Goal: Book appointment/travel/reservation

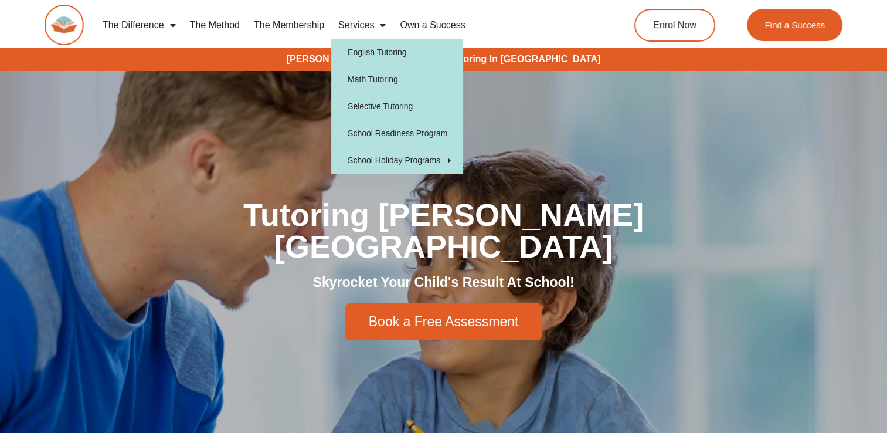
click at [375, 27] on span "Menu" at bounding box center [380, 25] width 12 height 21
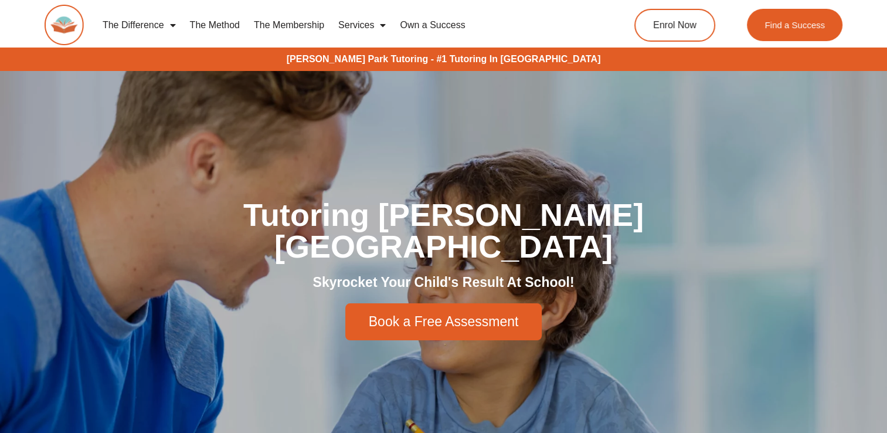
click at [376, 27] on span "Menu" at bounding box center [380, 25] width 12 height 21
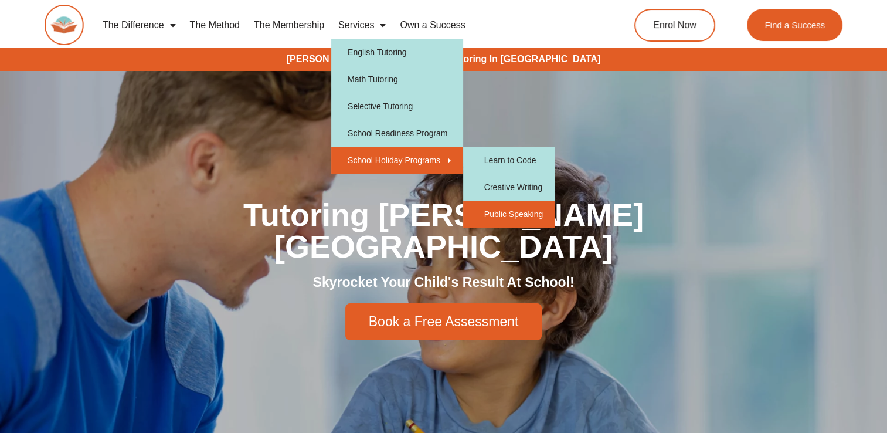
click at [497, 212] on link "Public Speaking" at bounding box center [508, 214] width 91 height 27
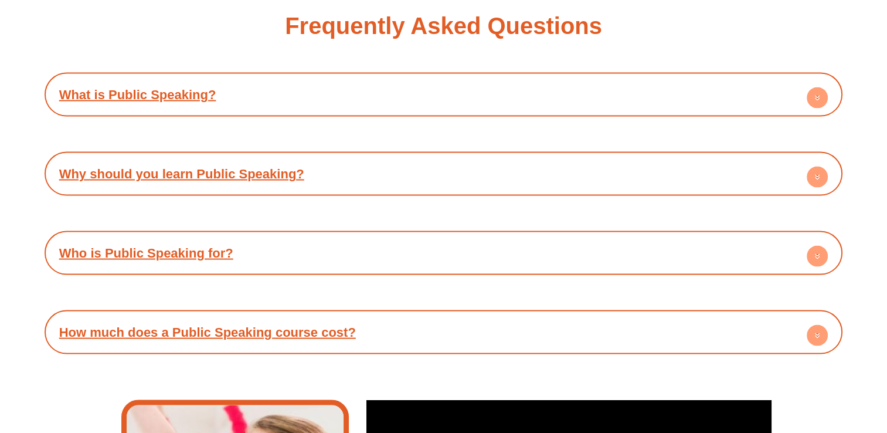
scroll to position [2262, 0]
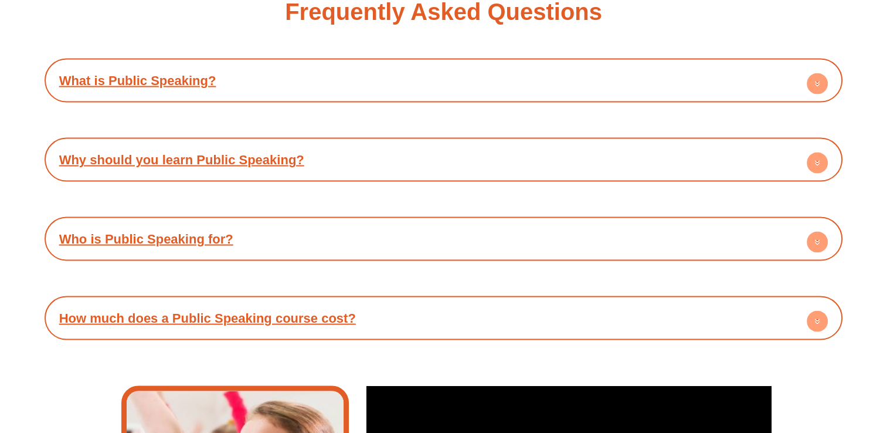
click at [814, 81] on circle at bounding box center [817, 83] width 21 height 21
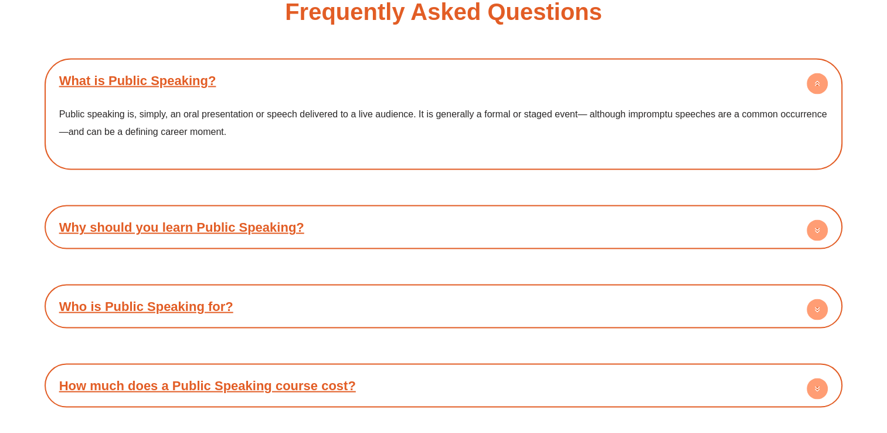
click at [821, 220] on circle at bounding box center [817, 230] width 21 height 21
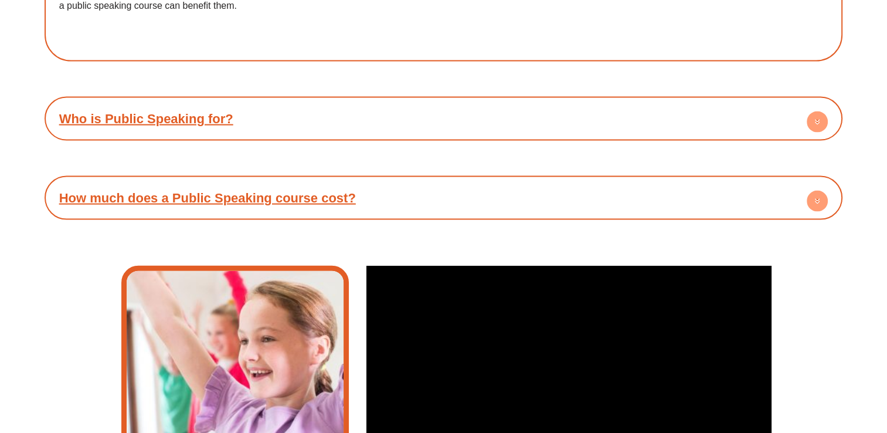
scroll to position [2510, 0]
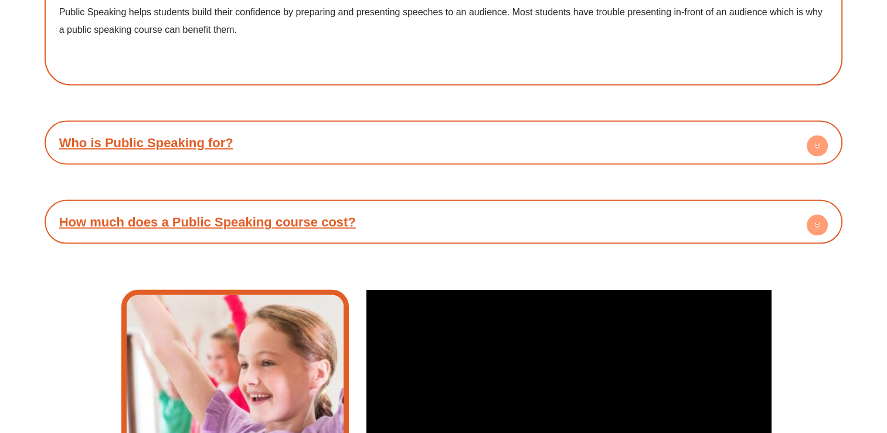
click at [818, 140] on circle at bounding box center [817, 145] width 21 height 21
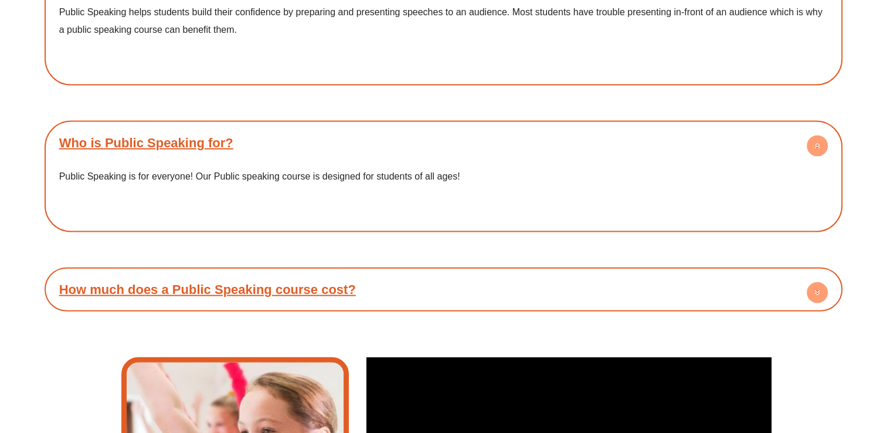
click at [816, 292] on circle at bounding box center [817, 292] width 21 height 21
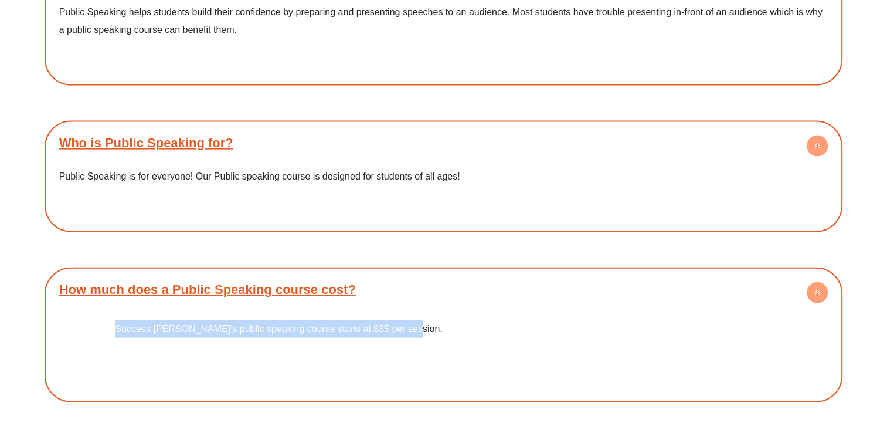
drag, startPoint x: 116, startPoint y: 325, endPoint x: 435, endPoint y: 324, distance: 318.4
click at [435, 324] on p "Success Tutoring’s public speaking course starts at $35 per session." at bounding box center [444, 329] width 657 height 18
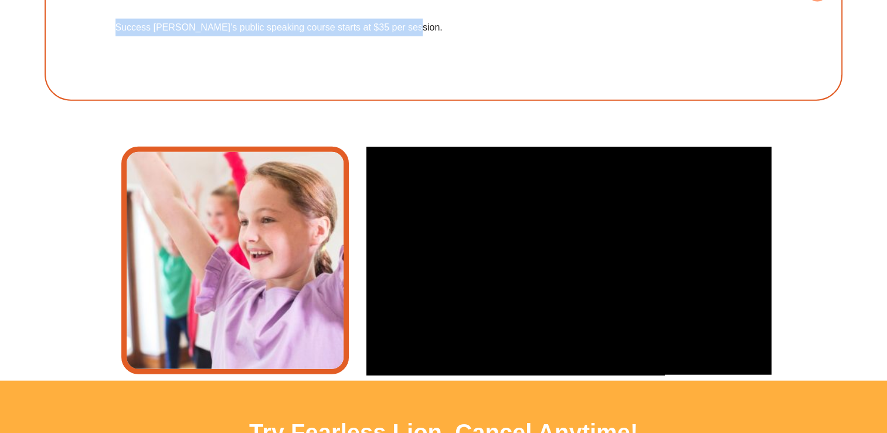
scroll to position [2806, 0]
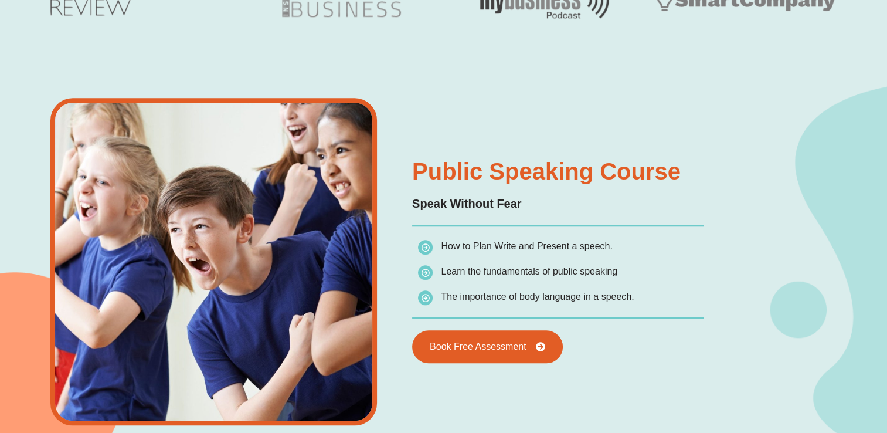
scroll to position [1011, 0]
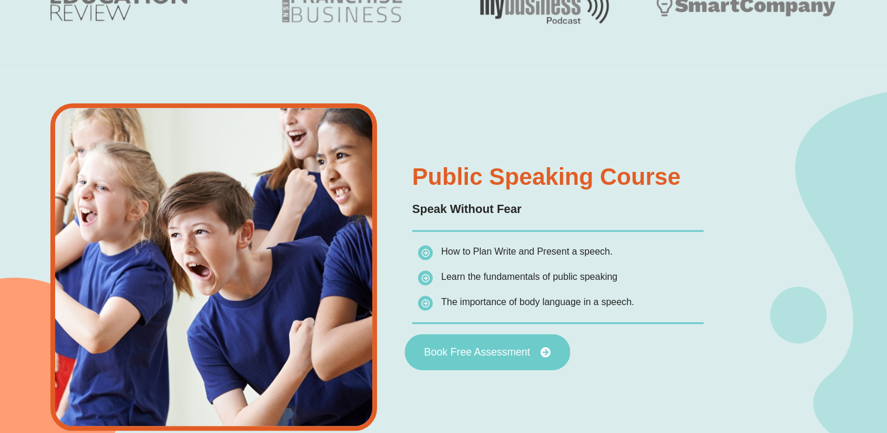
click at [535, 353] on span "Book Free Assessment" at bounding box center [487, 352] width 127 height 11
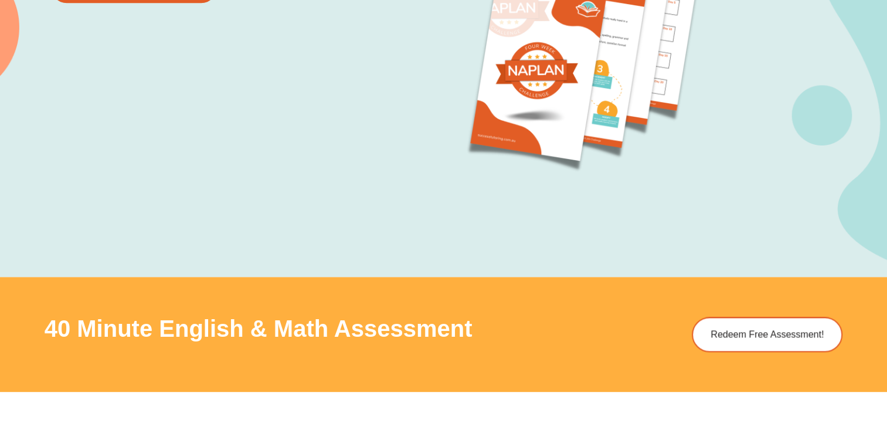
scroll to position [1366, 0]
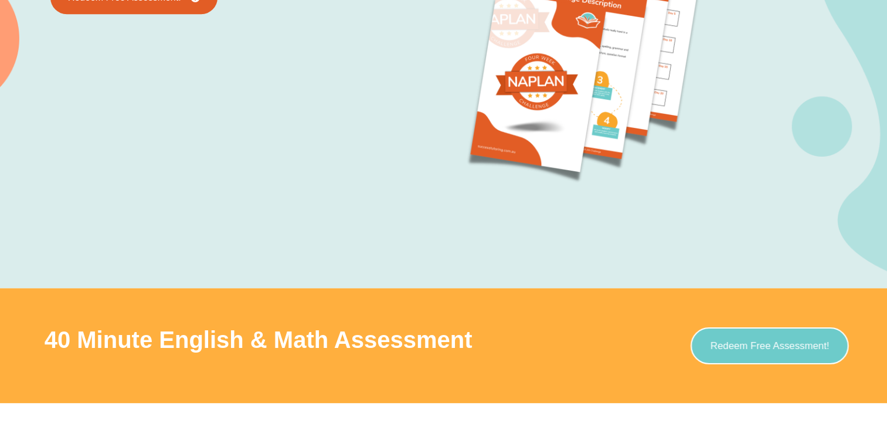
click at [742, 358] on link "Redeem Free Assessment!" at bounding box center [770, 345] width 158 height 37
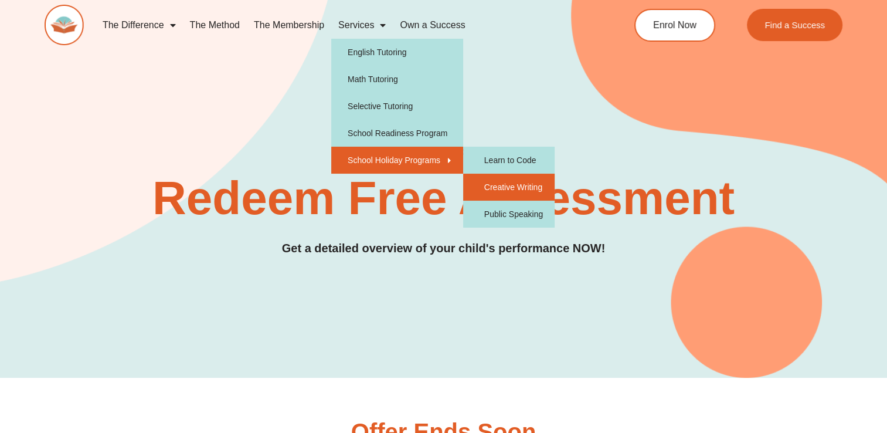
click at [500, 189] on link "Creative Writing" at bounding box center [508, 187] width 91 height 27
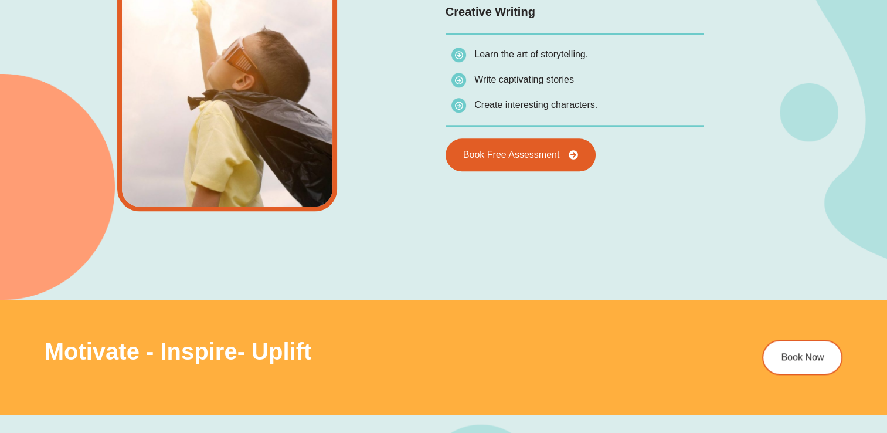
scroll to position [1136, 0]
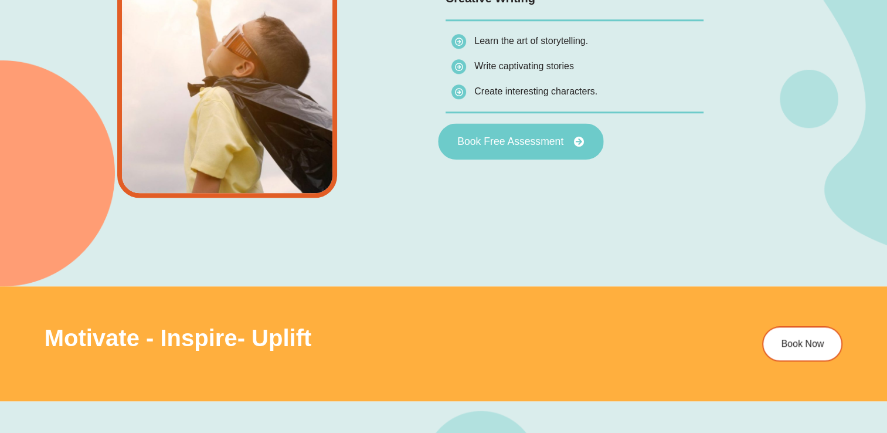
click at [524, 138] on span "Book Free Assessment" at bounding box center [510, 141] width 106 height 11
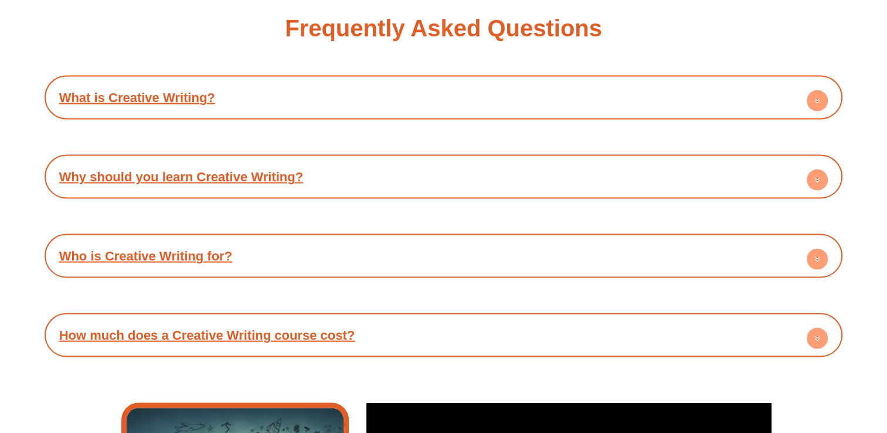
scroll to position [2165, 0]
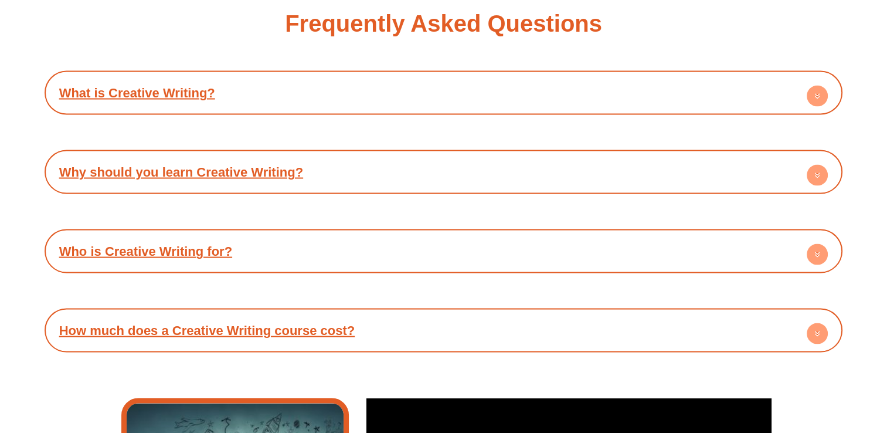
click at [812, 326] on circle at bounding box center [817, 333] width 21 height 21
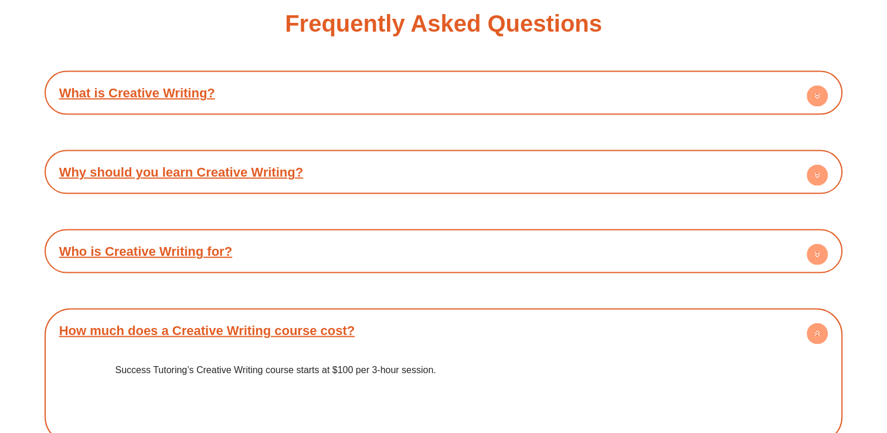
click at [819, 243] on icon at bounding box center [817, 253] width 21 height 21
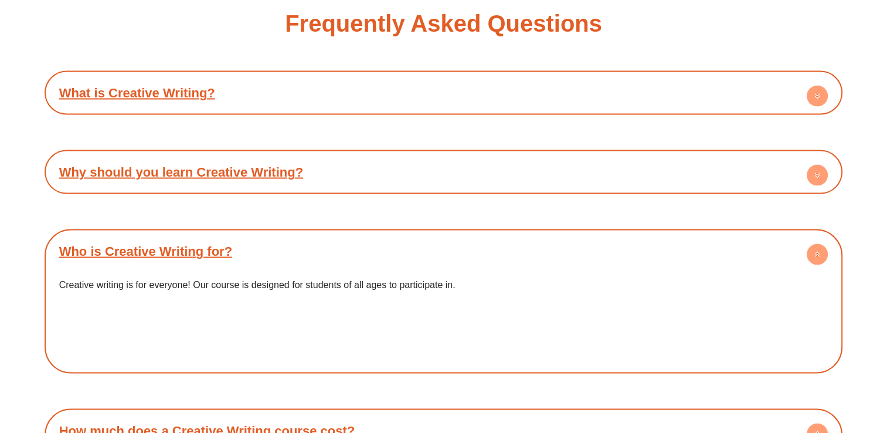
click at [817, 180] on circle at bounding box center [817, 174] width 21 height 21
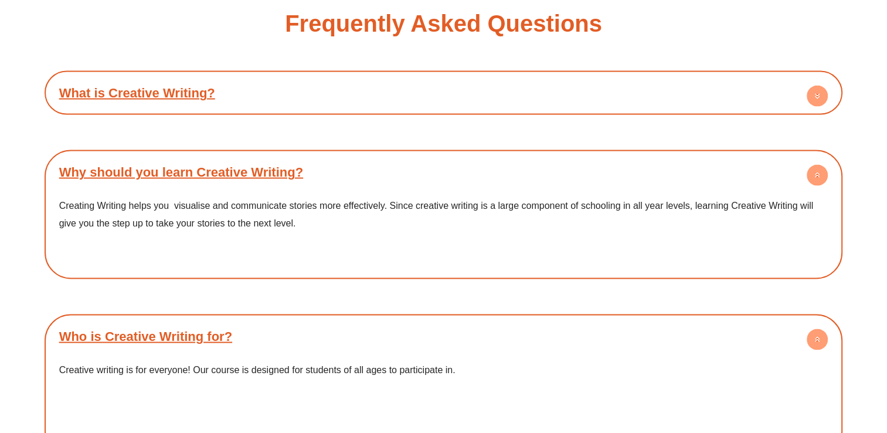
click at [815, 96] on circle at bounding box center [817, 95] width 21 height 21
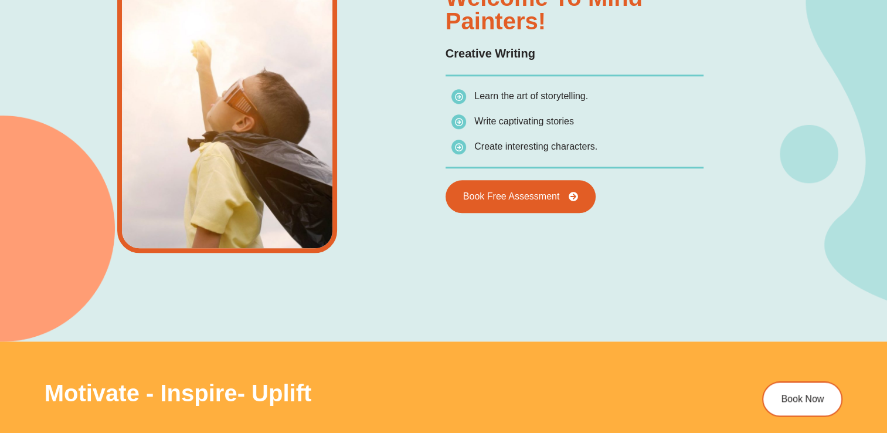
scroll to position [0, 0]
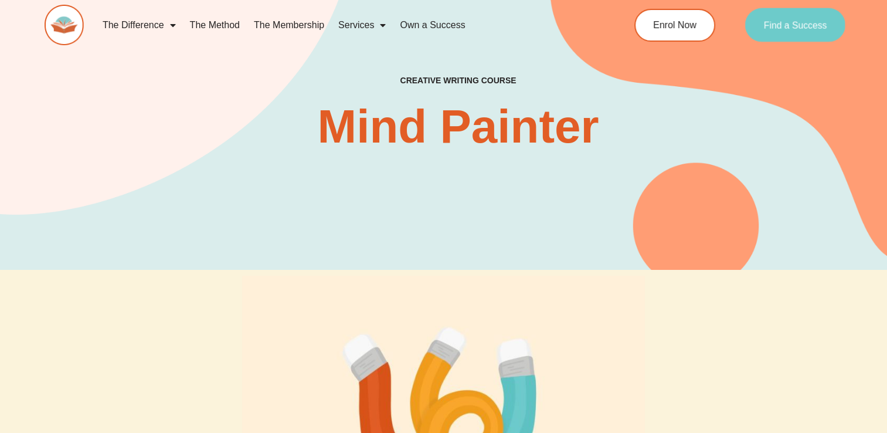
click at [784, 25] on span "Find a Success" at bounding box center [795, 25] width 63 height 9
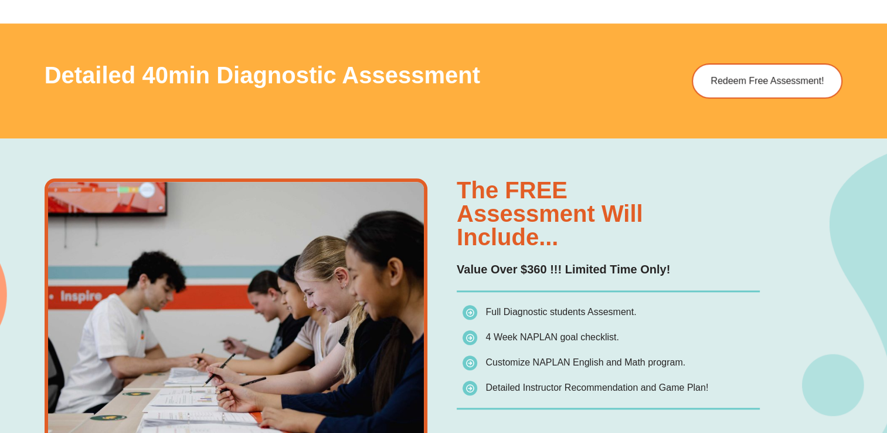
scroll to position [690, 0]
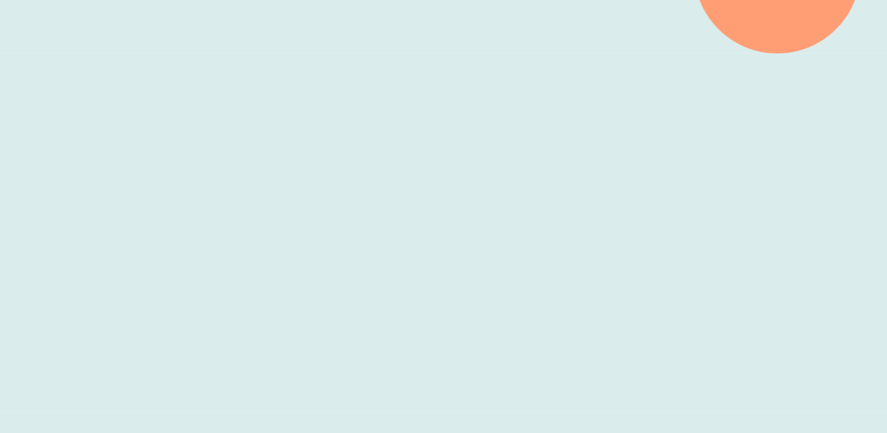
scroll to position [373, 0]
